Goal: Entertainment & Leisure: Consume media (video, audio)

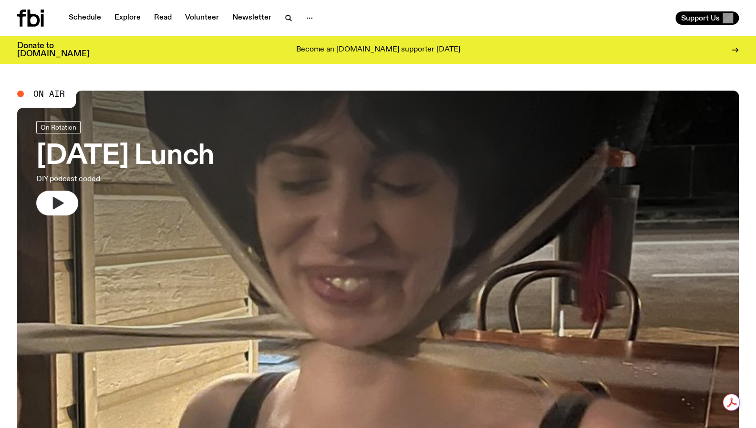
click at [57, 197] on icon "button" at bounding box center [57, 203] width 15 height 15
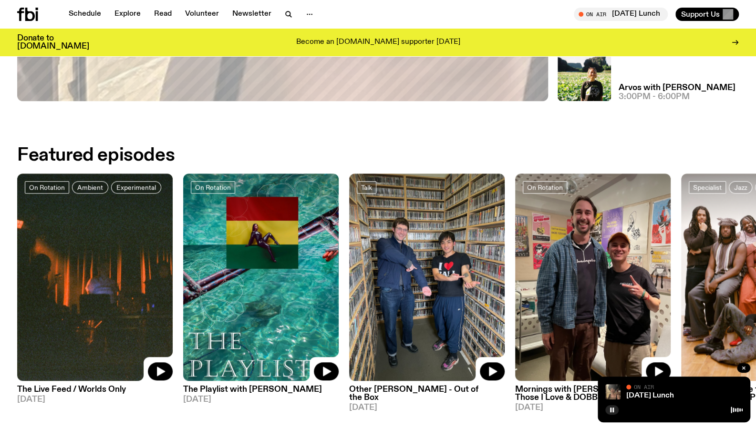
scroll to position [470, 0]
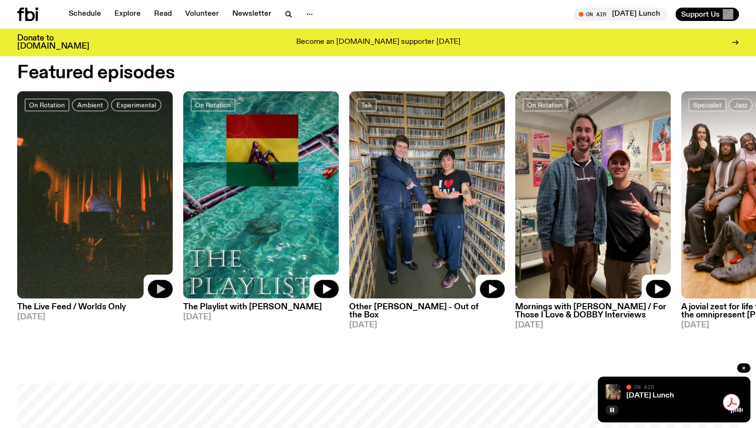
click at [162, 288] on icon "button" at bounding box center [161, 289] width 8 height 10
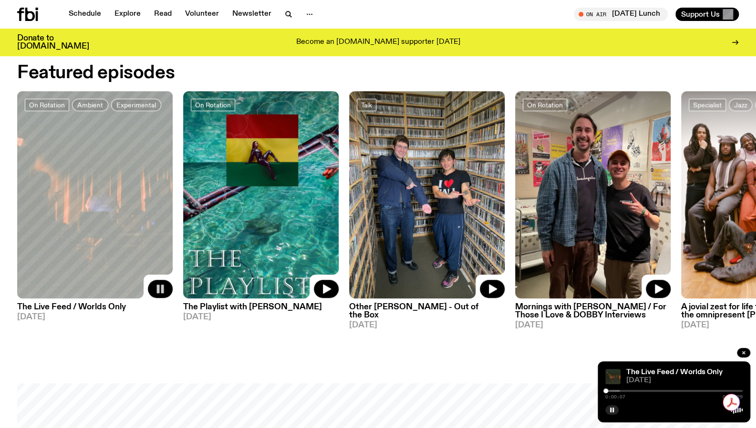
click at [614, 391] on div at bounding box center [551, 391] width 137 height 2
click at [648, 390] on div "0:02:50 0:37:29" at bounding box center [673, 393] width 137 height 11
click at [652, 390] on div at bounding box center [673, 391] width 137 height 2
click at [612, 406] on button "button" at bounding box center [611, 410] width 13 height 10
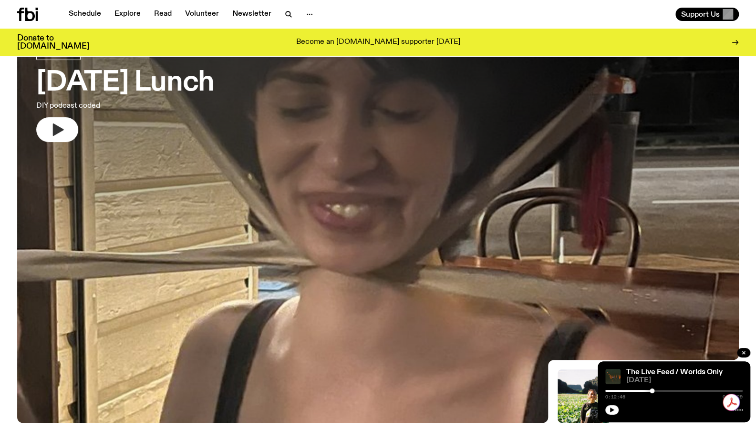
scroll to position [67, 0]
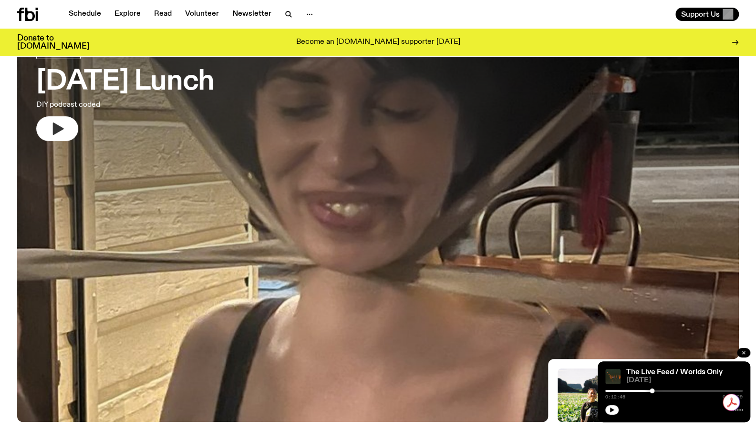
click at [746, 351] on icon "button" at bounding box center [744, 353] width 6 height 6
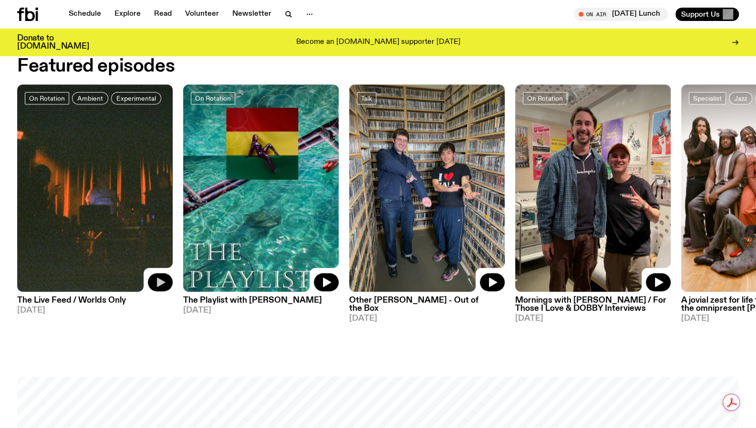
scroll to position [476, 0]
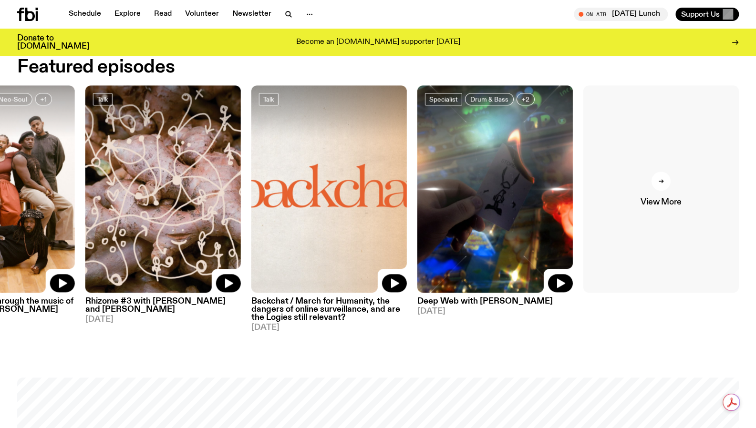
click at [660, 177] on div at bounding box center [661, 181] width 19 height 19
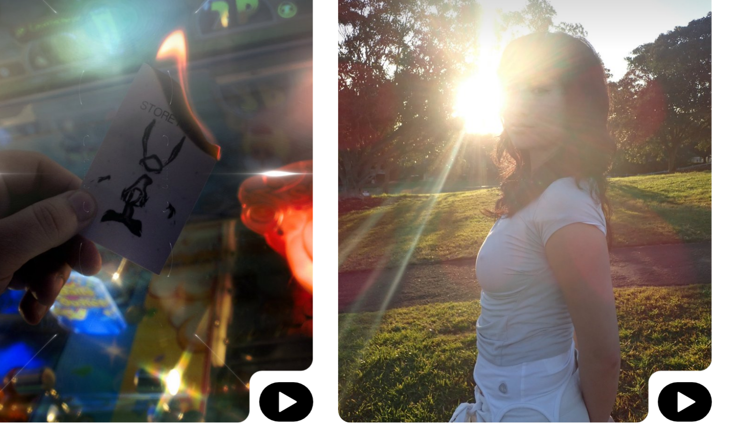
scroll to position [364, 0]
click at [708, 222] on img at bounding box center [653, 171] width 172 height 229
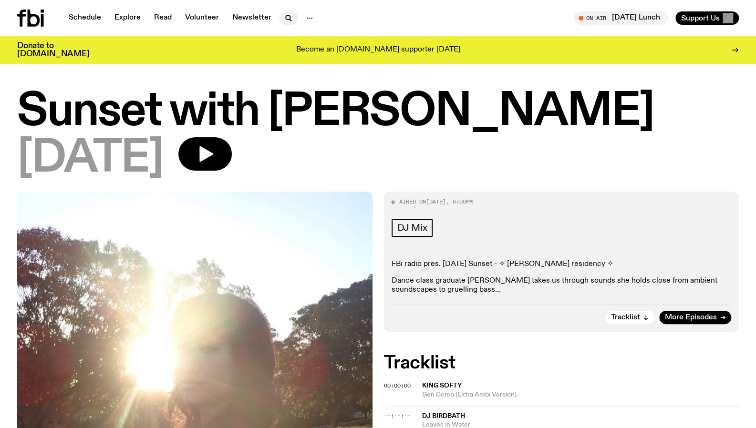
click at [286, 15] on icon "button" at bounding box center [288, 17] width 4 height 4
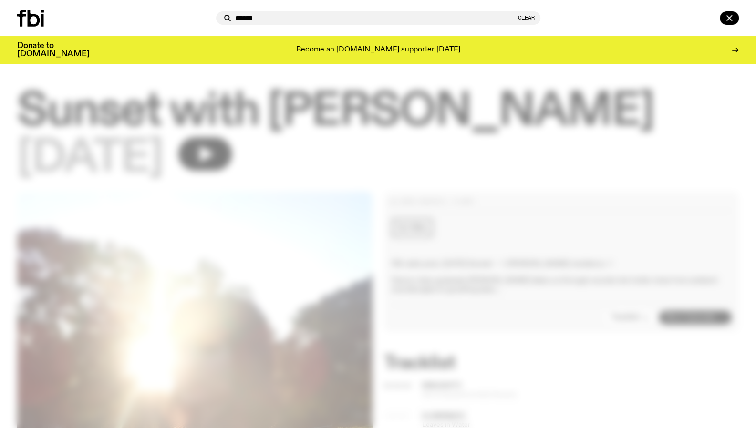
type input "******"
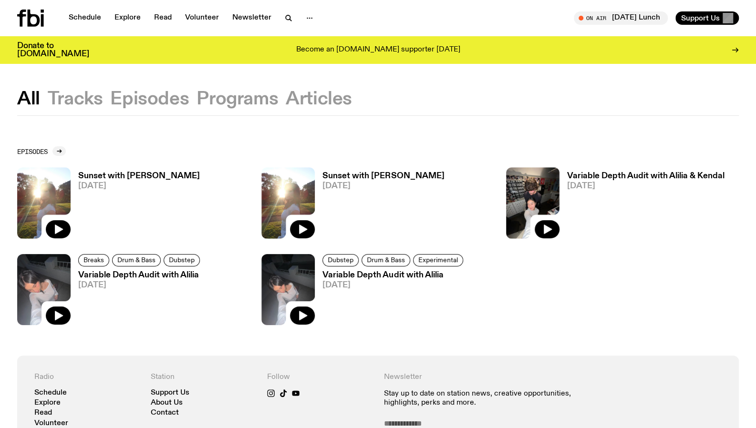
click at [534, 189] on img at bounding box center [532, 202] width 53 height 71
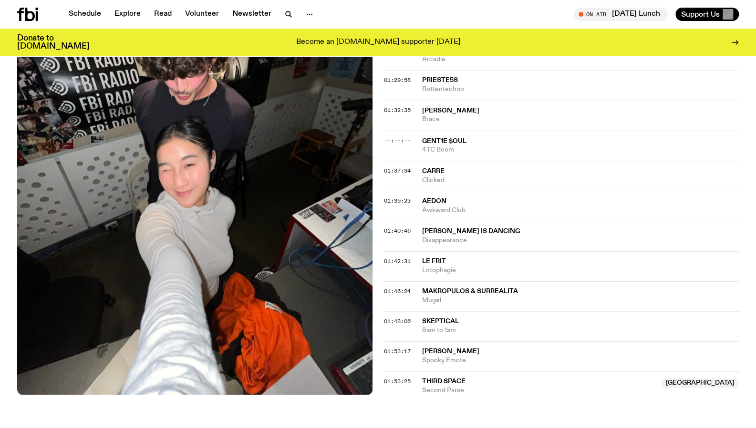
scroll to position [1003, 0]
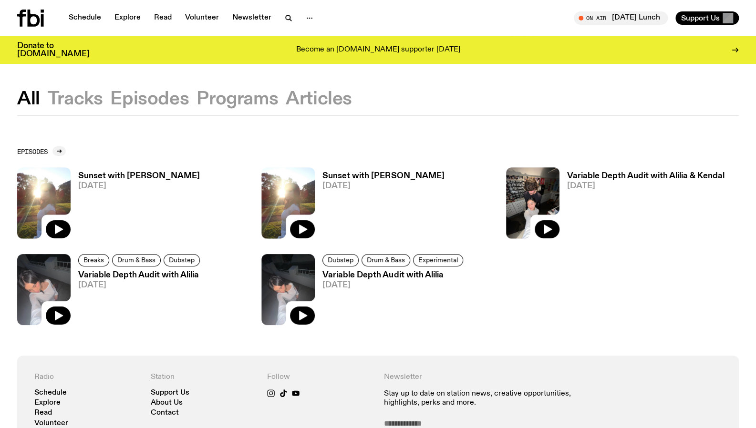
click at [41, 282] on img at bounding box center [43, 289] width 53 height 71
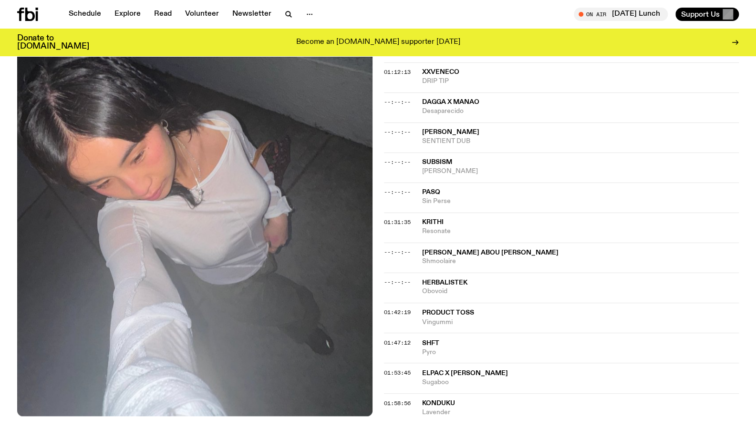
scroll to position [818, 0]
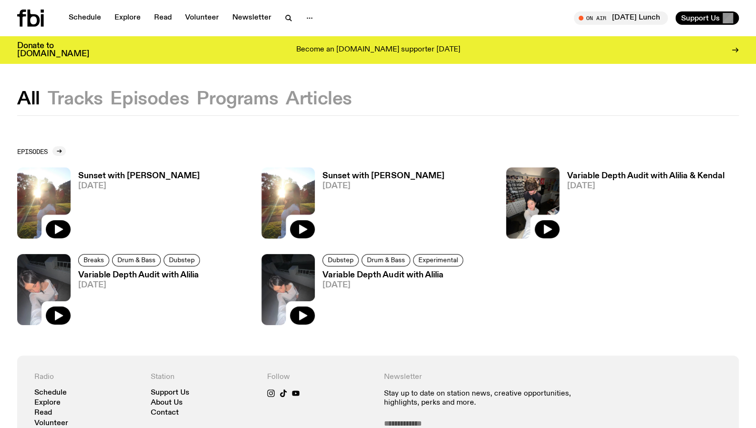
click at [521, 183] on img at bounding box center [532, 202] width 53 height 71
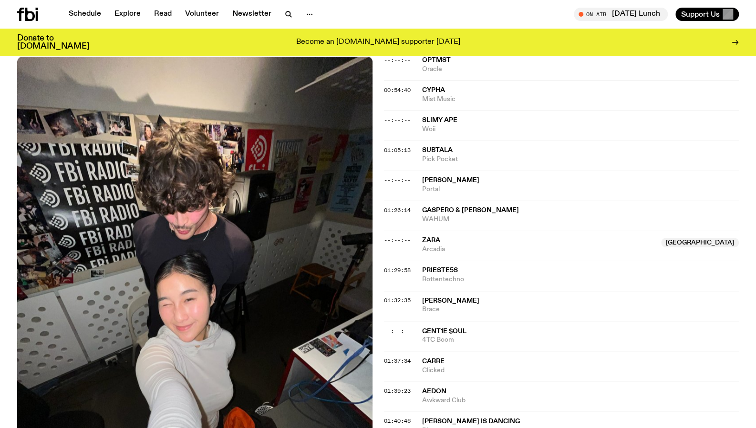
scroll to position [812, 0]
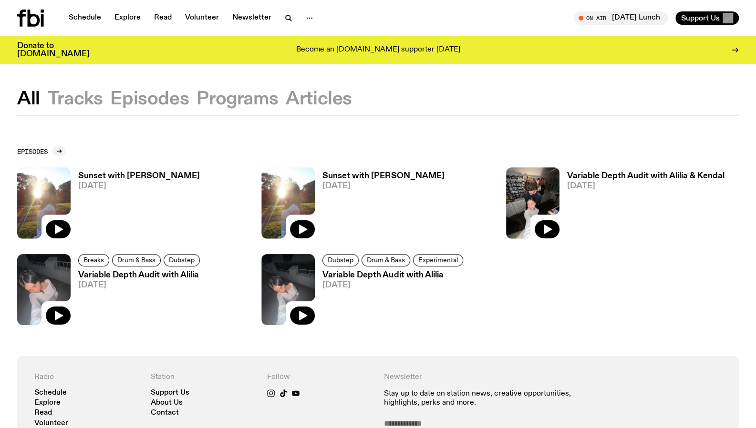
click at [36, 203] on img at bounding box center [43, 202] width 53 height 71
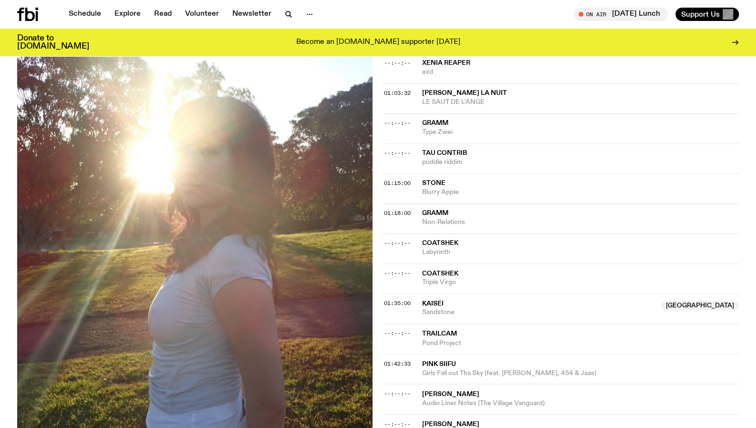
scroll to position [815, 0]
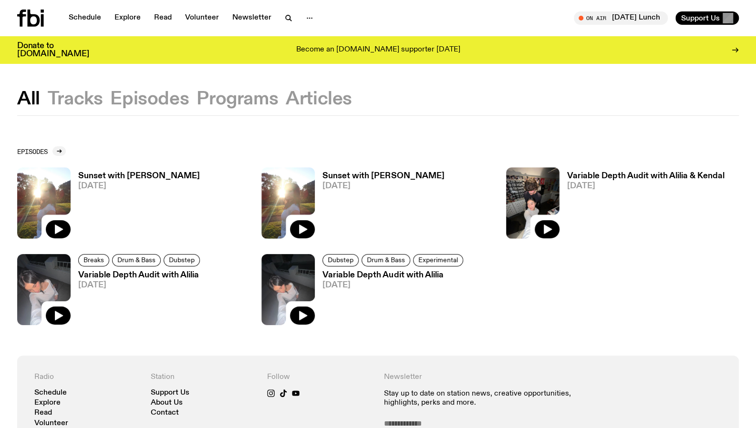
click at [275, 277] on img at bounding box center [287, 289] width 53 height 71
click at [55, 188] on img at bounding box center [43, 202] width 53 height 71
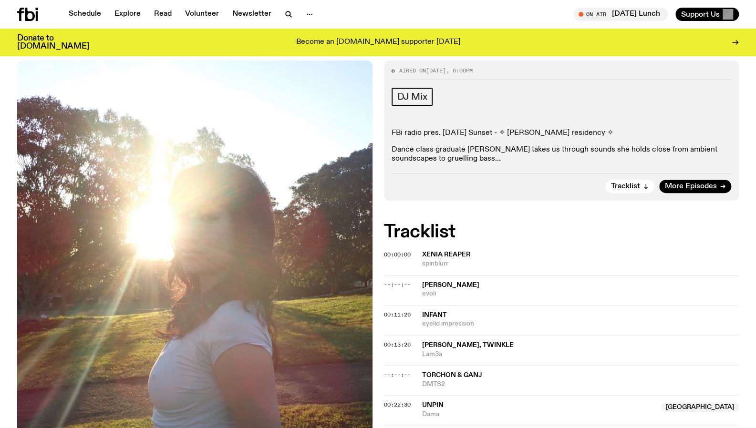
scroll to position [126, 0]
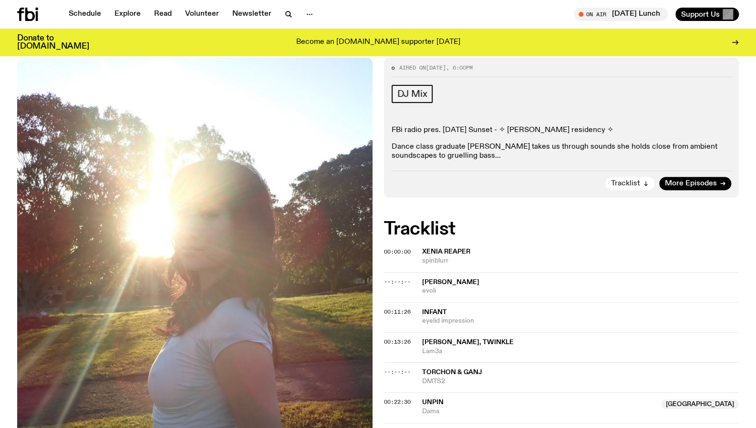
click at [631, 183] on span "Tracklist" at bounding box center [625, 183] width 29 height 7
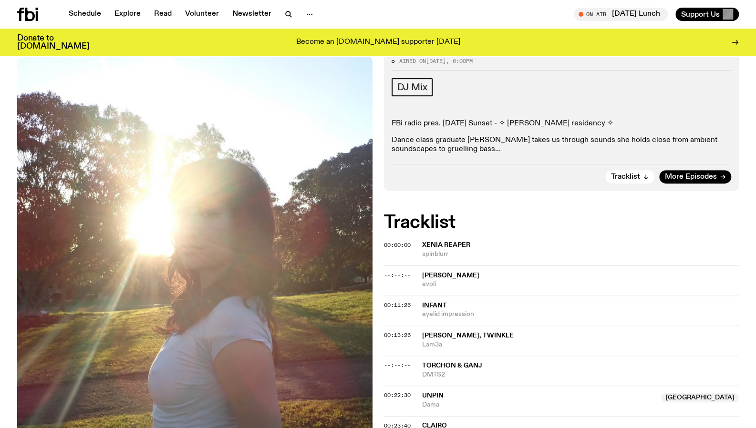
scroll to position [133, 0]
click at [442, 149] on p "Dance class graduate [PERSON_NAME] takes us through sounds she holds close from…" at bounding box center [562, 145] width 340 height 18
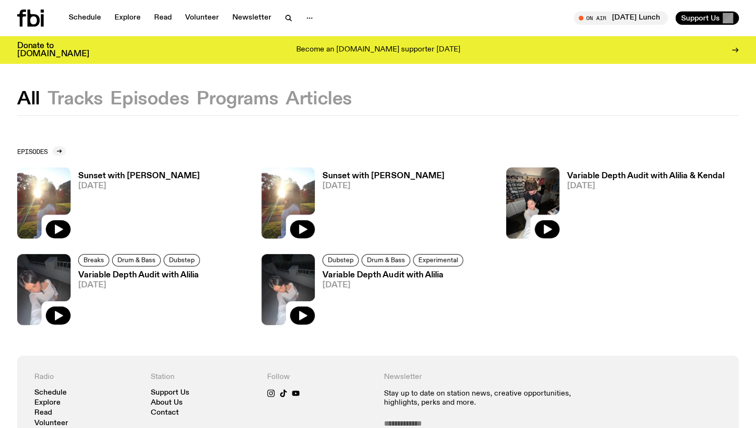
click at [297, 186] on img at bounding box center [287, 202] width 53 height 71
click at [37, 195] on img at bounding box center [43, 202] width 53 height 71
click at [510, 186] on img at bounding box center [532, 202] width 53 height 71
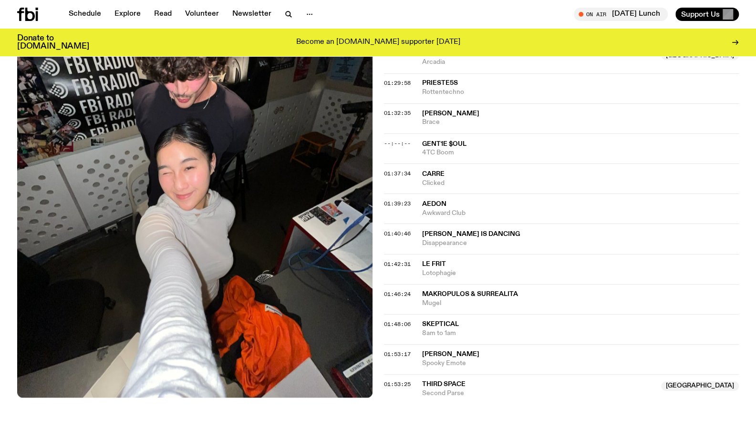
scroll to position [1000, 0]
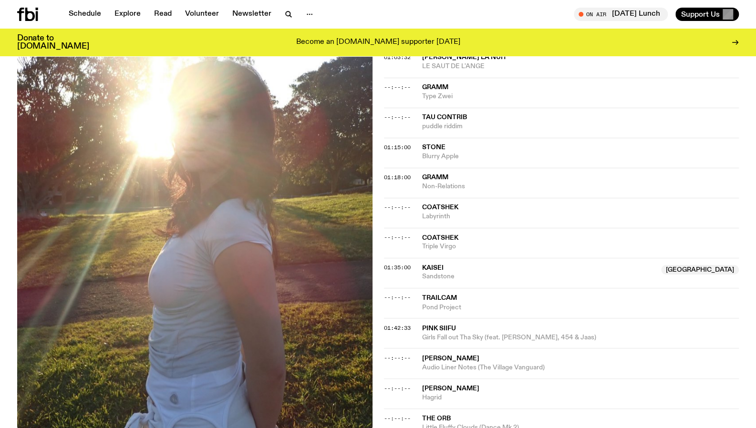
scroll to position [833, 0]
